Goal: Task Accomplishment & Management: Complete application form

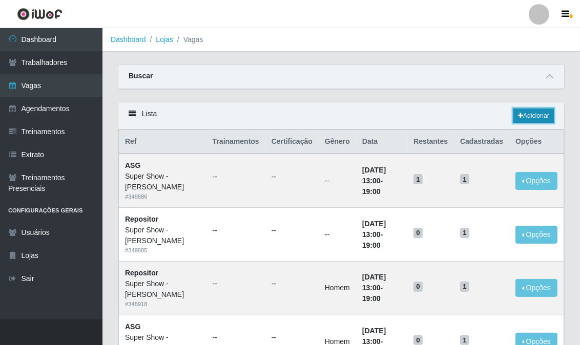
click at [529, 119] on link "Adicionar" at bounding box center [533, 116] width 40 height 14
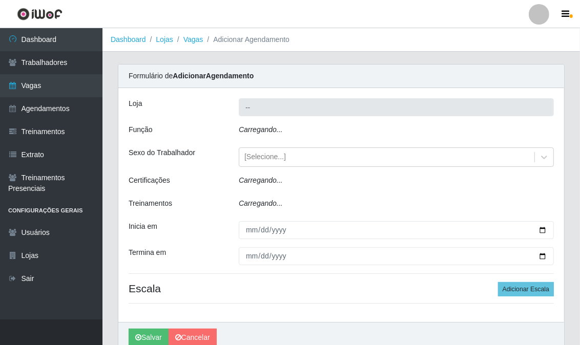
type input "Super Show - [PERSON_NAME]"
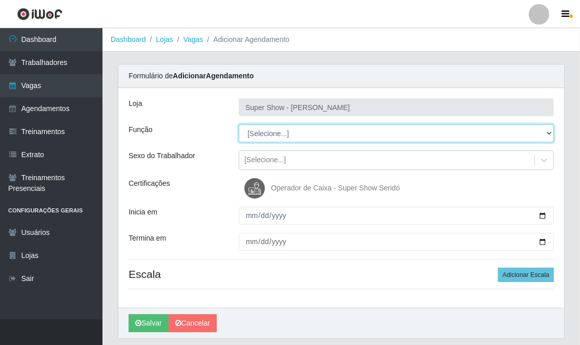
click at [273, 136] on select "[Selecione...] ASG Auxiliar de Estacionamento Balconista Embalador Embalador + …" at bounding box center [396, 133] width 315 height 18
select select "16"
click at [239, 124] on select "[Selecione...] ASG Auxiliar de Estacionamento Balconista Embalador Embalador + …" at bounding box center [396, 133] width 315 height 18
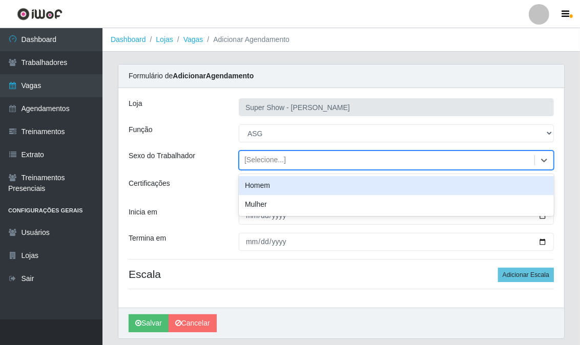
click at [263, 160] on div "[Selecione...]" at bounding box center [264, 160] width 41 height 11
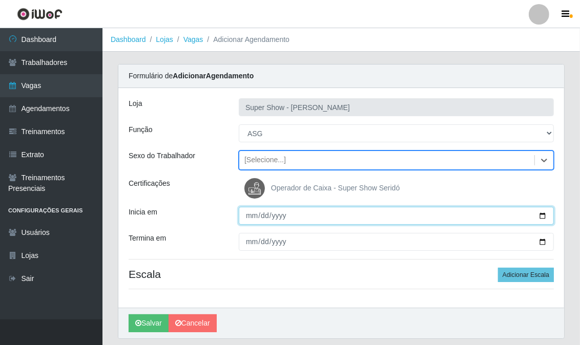
click at [251, 219] on input "Inicia em" at bounding box center [396, 216] width 315 height 18
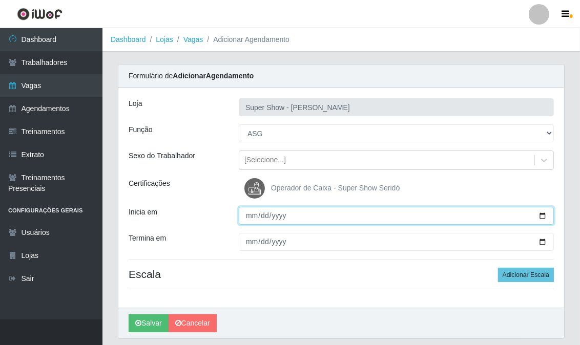
click at [251, 219] on input "Inicia em" at bounding box center [396, 216] width 315 height 18
type input "[DATE]"
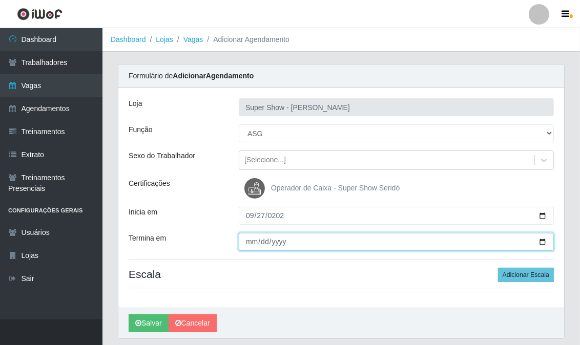
click at [244, 238] on input "Termina em" at bounding box center [396, 242] width 315 height 18
type input "[DATE]"
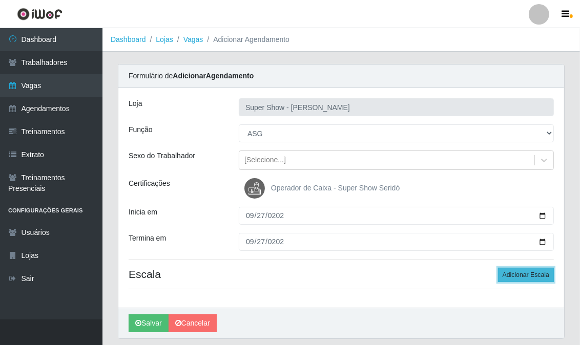
click at [507, 270] on button "Adicionar Escala" at bounding box center [526, 275] width 56 height 14
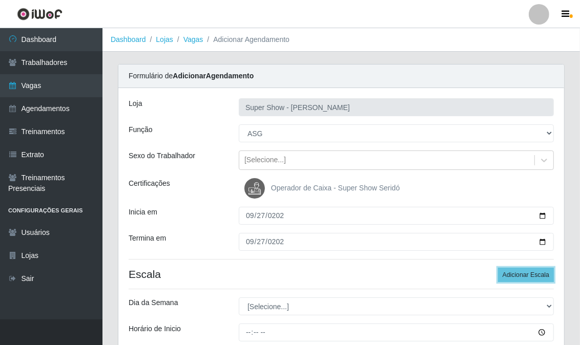
scroll to position [114, 0]
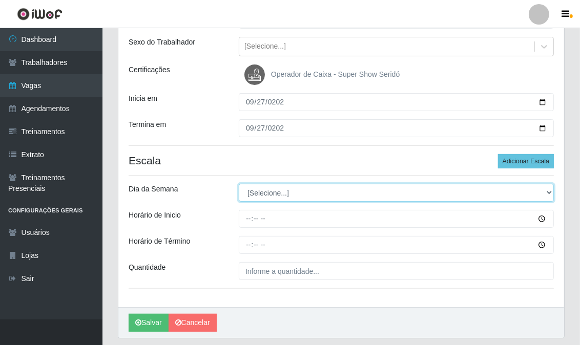
click at [266, 197] on select "[Selecione...] Segunda Terça Quarta Quinta Sexta Sábado Domingo" at bounding box center [396, 193] width 315 height 18
select select "0"
click at [239, 184] on select "[Selecione...] Segunda Terça Quarta Quinta Sexta Sábado Domingo" at bounding box center [396, 193] width 315 height 18
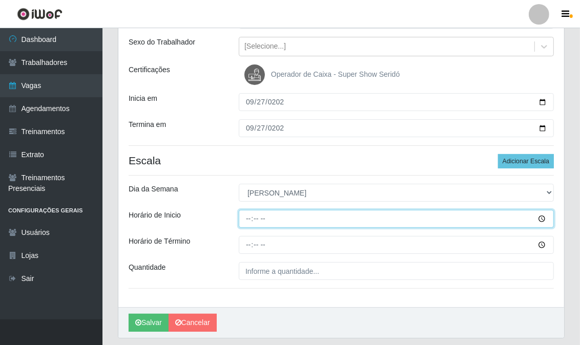
click at [247, 216] on input "Horário de Inicio" at bounding box center [396, 219] width 315 height 18
type input "07:00"
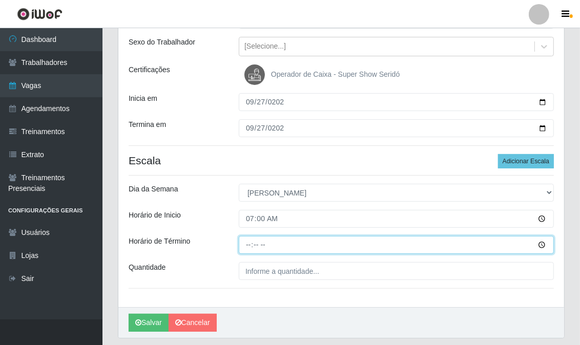
click at [244, 242] on input "Horário de Término" at bounding box center [396, 245] width 315 height 18
type input "13:00"
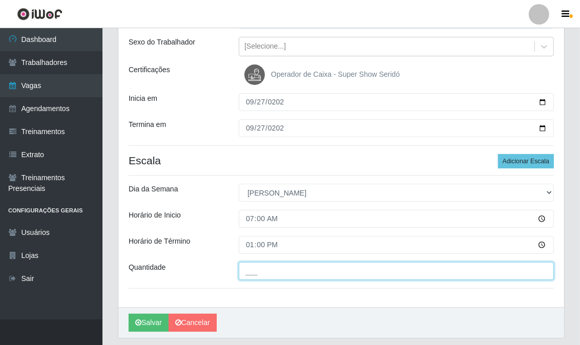
click at [268, 277] on input "___" at bounding box center [396, 271] width 315 height 18
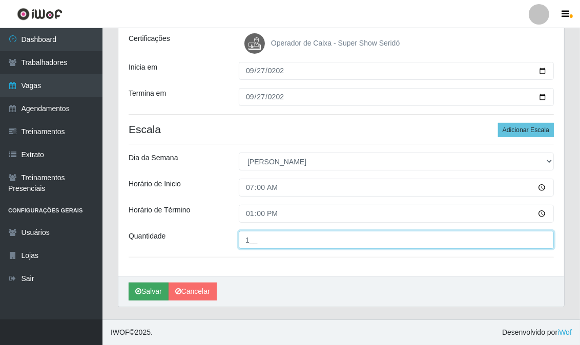
type input "1__"
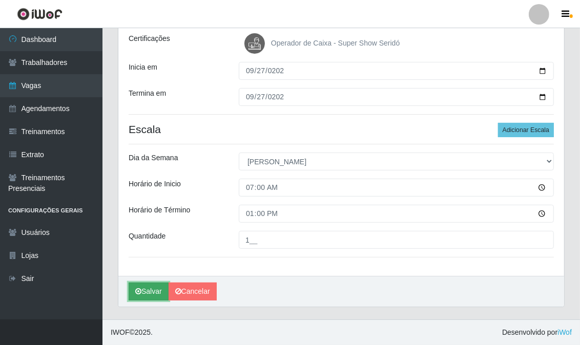
click at [155, 292] on button "Salvar" at bounding box center [149, 292] width 40 height 18
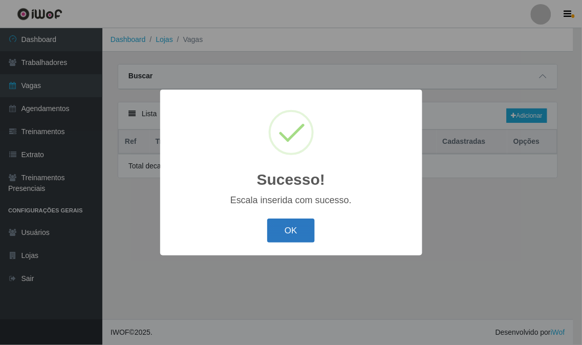
click at [285, 221] on button "OK" at bounding box center [291, 231] width 48 height 24
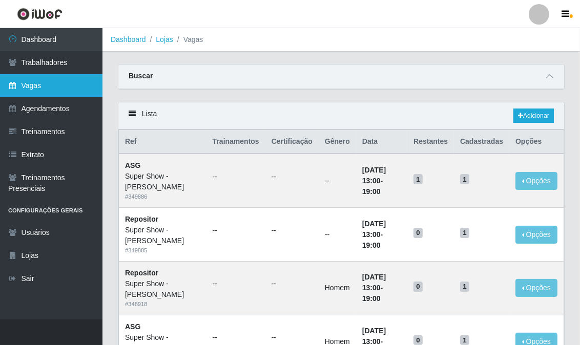
click at [54, 85] on link "Vagas" at bounding box center [51, 85] width 102 height 23
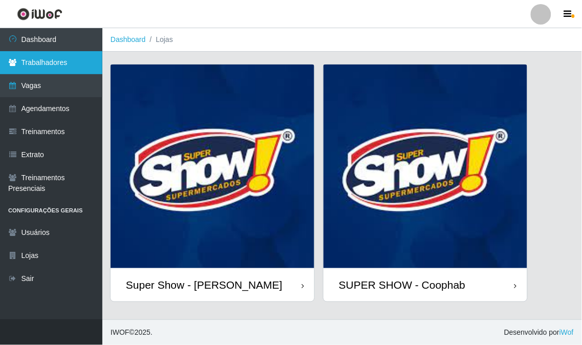
click at [66, 65] on link "Trabalhadores" at bounding box center [51, 62] width 102 height 23
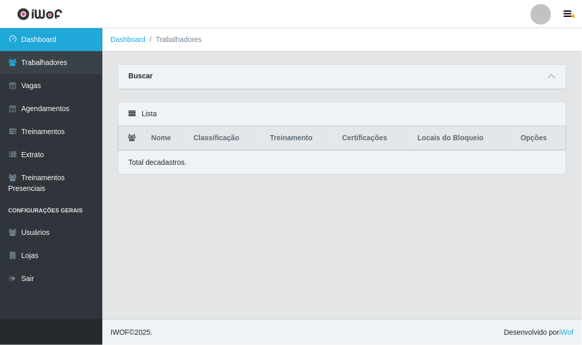
click at [69, 39] on link "Dashboard" at bounding box center [51, 39] width 102 height 23
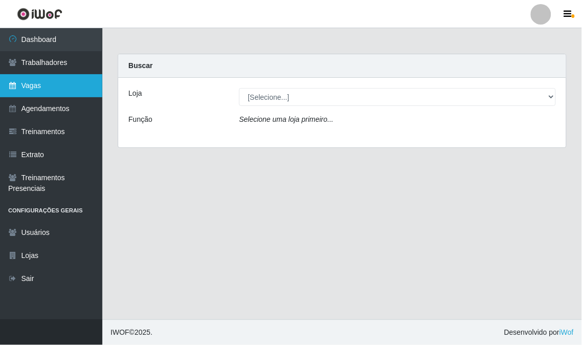
click at [58, 80] on link "Vagas" at bounding box center [51, 85] width 102 height 23
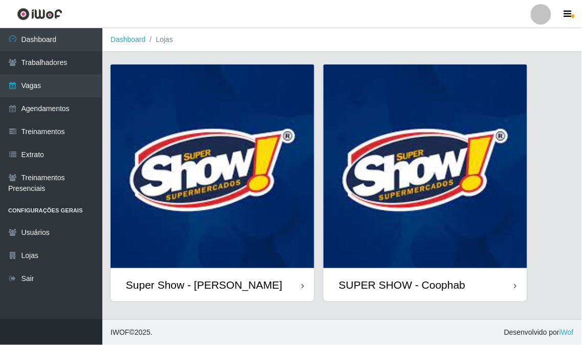
click at [192, 182] on img at bounding box center [213, 167] width 204 height 204
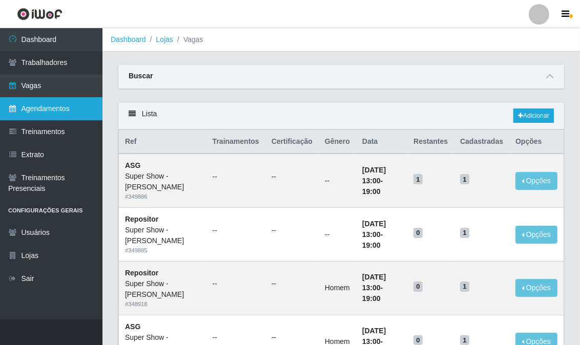
click at [50, 110] on link "Agendamentos" at bounding box center [51, 108] width 102 height 23
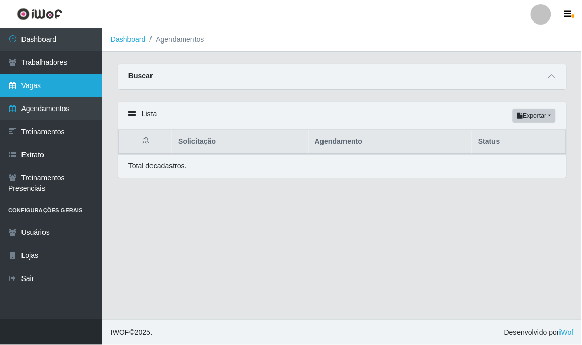
click at [43, 94] on link "Vagas" at bounding box center [51, 85] width 102 height 23
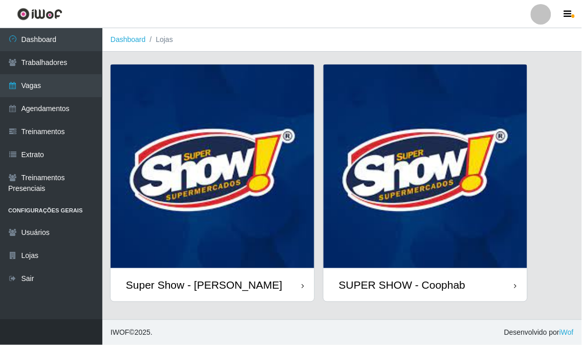
click at [240, 121] on img at bounding box center [213, 167] width 204 height 204
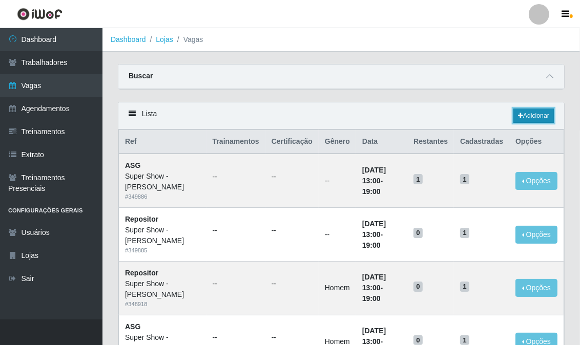
click at [530, 116] on link "Adicionar" at bounding box center [533, 116] width 40 height 14
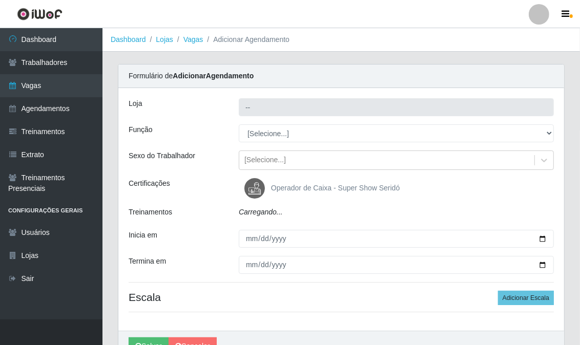
type input "Super Show - [PERSON_NAME]"
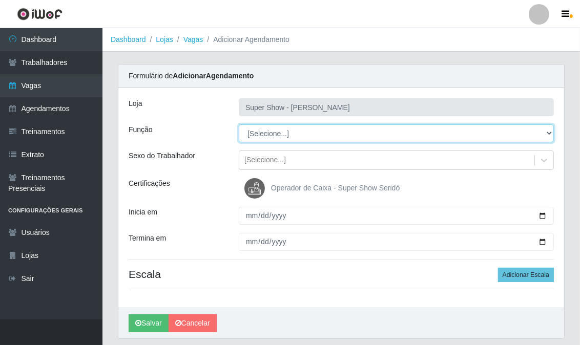
click at [268, 132] on select "[Selecione...] ASG Auxiliar de Estacionamento Balconista Embalador Embalador + …" at bounding box center [396, 133] width 315 height 18
select select "16"
click at [239, 124] on select "[Selecione...] ASG Auxiliar de Estacionamento Balconista Embalador Embalador + …" at bounding box center [396, 133] width 315 height 18
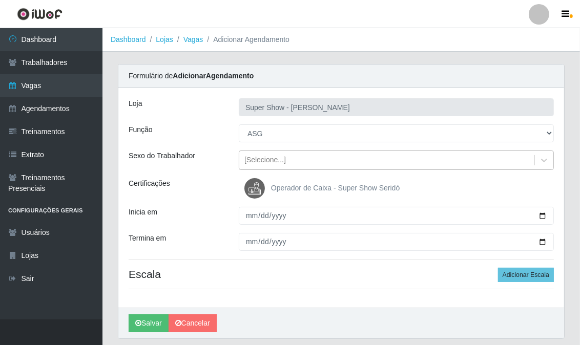
click at [258, 161] on div "[Selecione...]" at bounding box center [264, 160] width 41 height 11
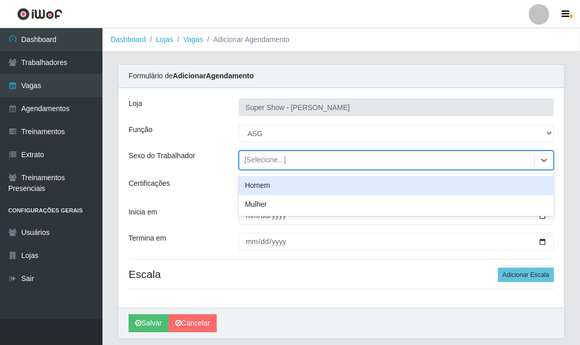
click at [258, 161] on div "[Selecione...]" at bounding box center [264, 160] width 41 height 11
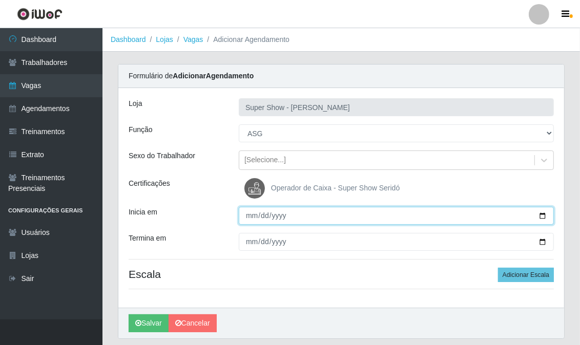
click at [253, 212] on input "Inicia em" at bounding box center [396, 216] width 315 height 18
type input "0820-09-27"
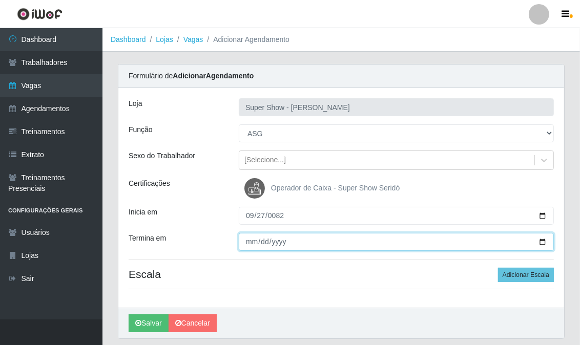
click at [252, 239] on input "Termina em" at bounding box center [396, 242] width 315 height 18
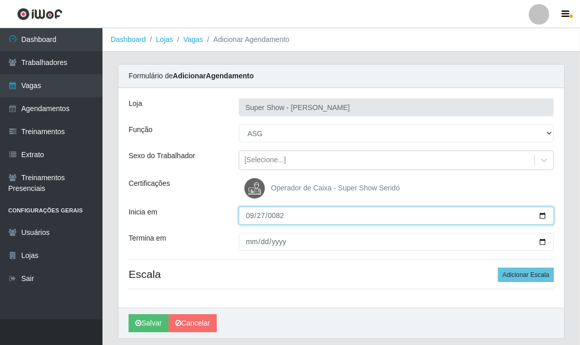
click at [250, 216] on input "[DATE]" at bounding box center [396, 216] width 315 height 18
type input "[DATE]"
click at [250, 216] on input "Inicia em" at bounding box center [396, 216] width 315 height 18
type input "[DATE]"
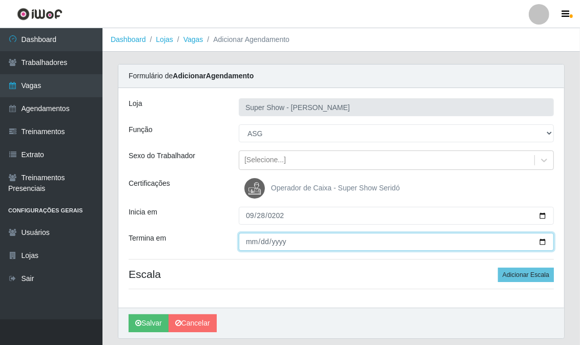
click at [247, 246] on input "Termina em" at bounding box center [396, 242] width 315 height 18
type input "[DATE]"
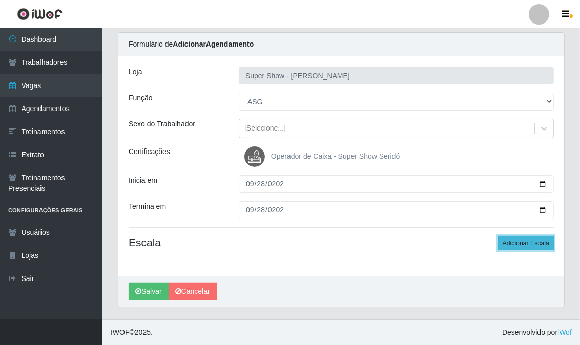
click at [510, 249] on button "Adicionar Escala" at bounding box center [526, 243] width 56 height 14
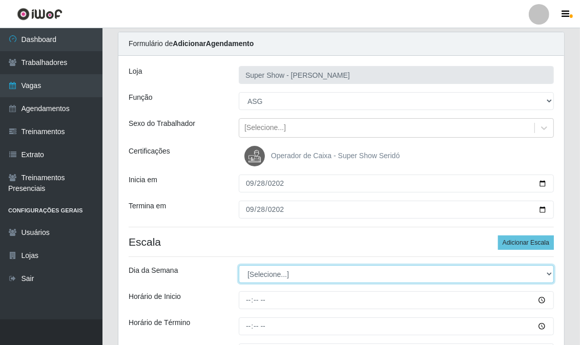
click at [278, 271] on select "[Selecione...] Segunda Terça Quarta Quinta Sexta Sábado Domingo" at bounding box center [396, 274] width 315 height 18
select select "0"
click at [239, 265] on select "[Selecione...] Segunda Terça Quarta Quinta Sexta Sábado Domingo" at bounding box center [396, 274] width 315 height 18
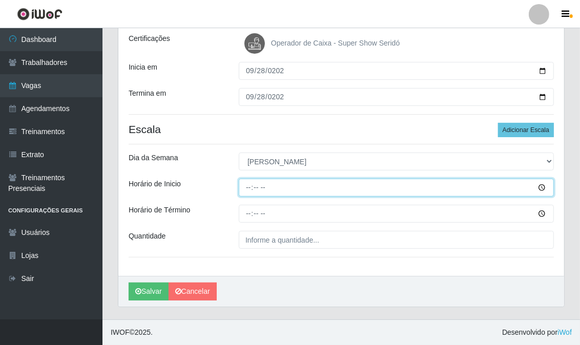
click at [249, 190] on input "Horário de Inicio" at bounding box center [396, 188] width 315 height 18
type input "07:00"
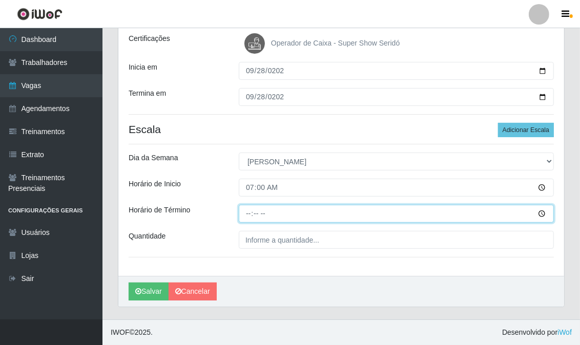
click at [248, 215] on input "Horário de Término" at bounding box center [396, 214] width 315 height 18
type input "13:00"
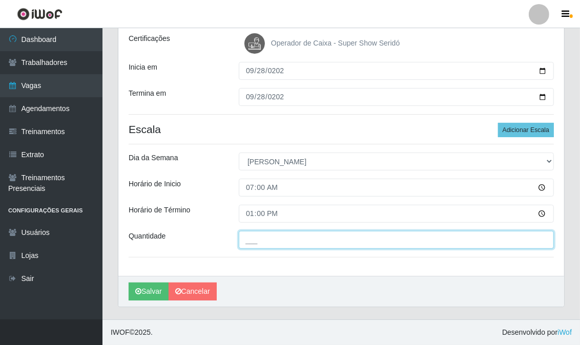
click at [280, 245] on input "___" at bounding box center [396, 240] width 315 height 18
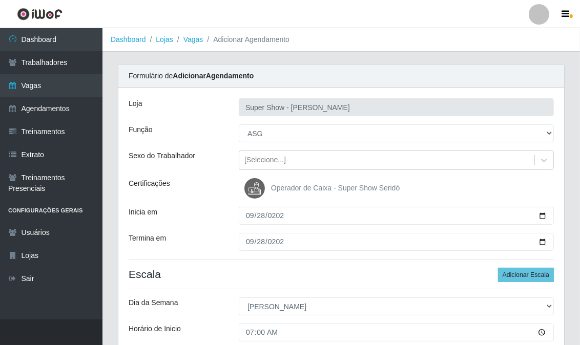
scroll to position [114, 0]
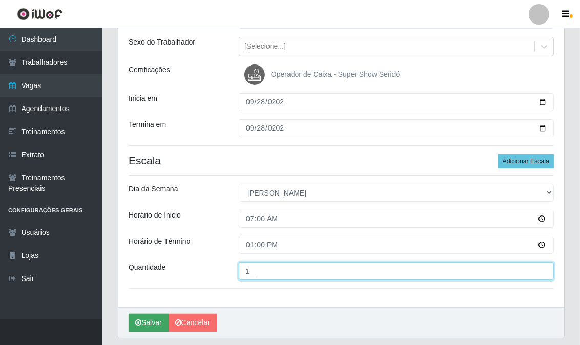
type input "1__"
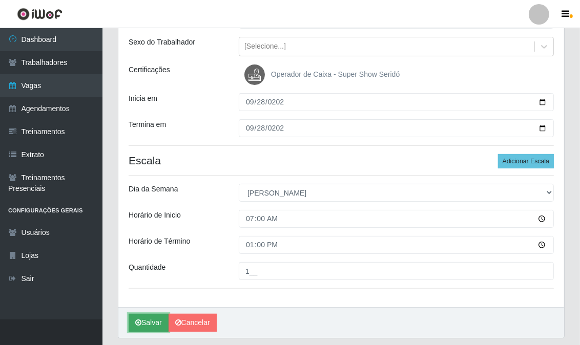
click at [151, 324] on button "Salvar" at bounding box center [149, 323] width 40 height 18
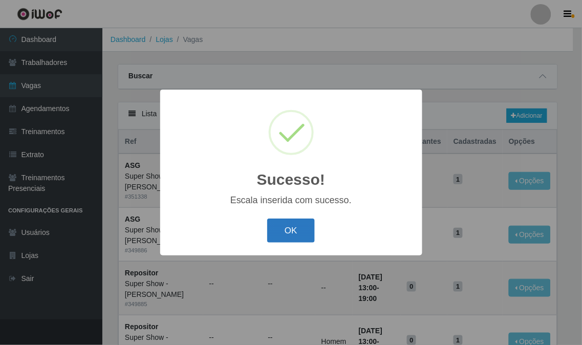
click at [301, 228] on button "OK" at bounding box center [291, 231] width 48 height 24
